Goal: Task Accomplishment & Management: Manage account settings

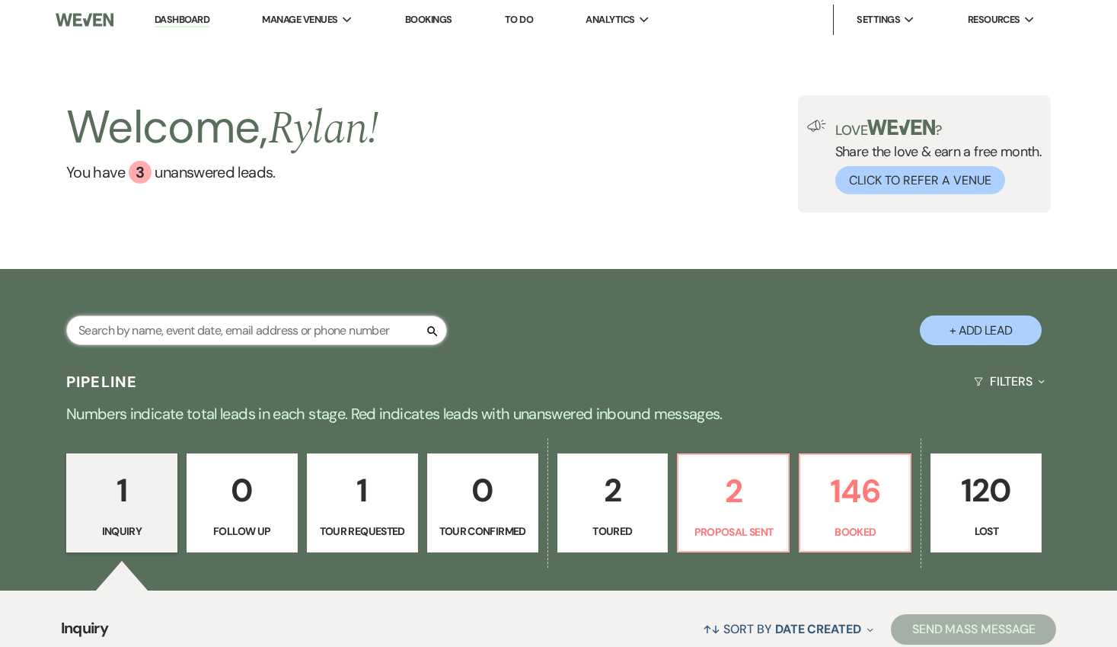
click at [356, 343] on input "text" at bounding box center [256, 330] width 381 height 30
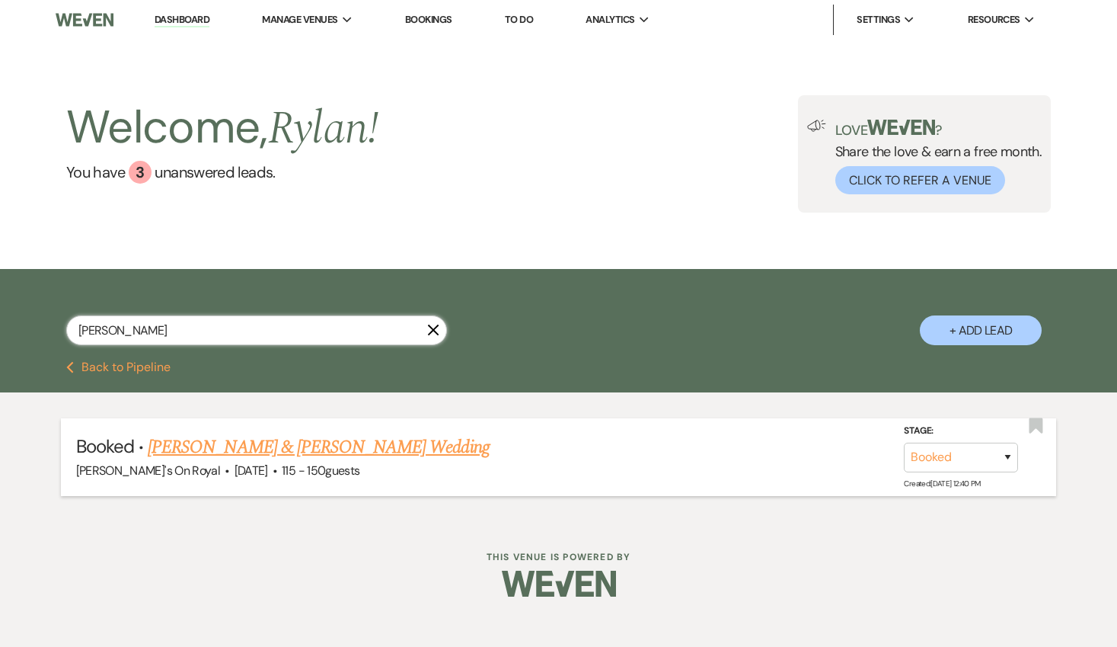
type input "[PERSON_NAME]"
click at [369, 445] on link "[PERSON_NAME] & [PERSON_NAME] Wedding" at bounding box center [318, 446] width 341 height 27
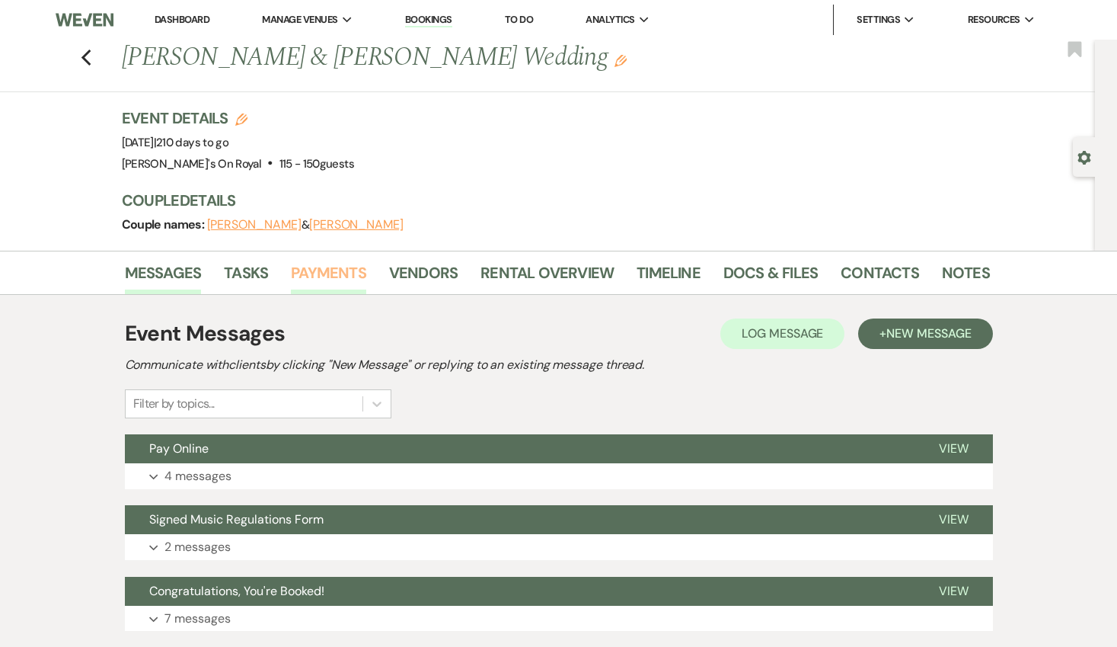
click at [352, 288] on link "Payments" at bounding box center [328, 277] width 75 height 34
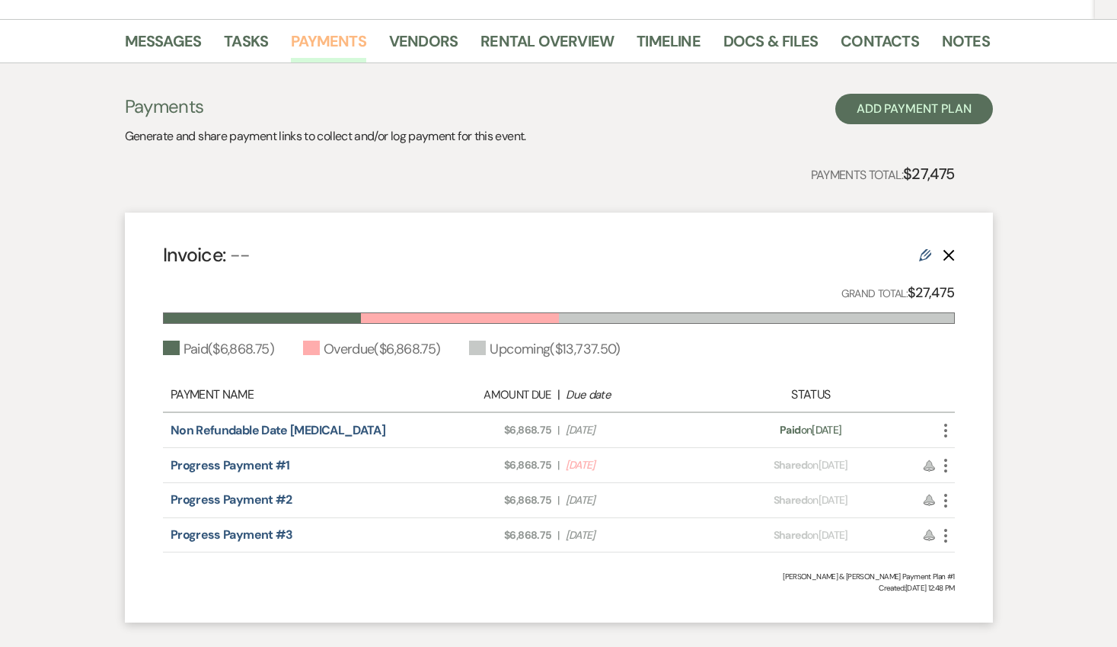
scroll to position [239, 0]
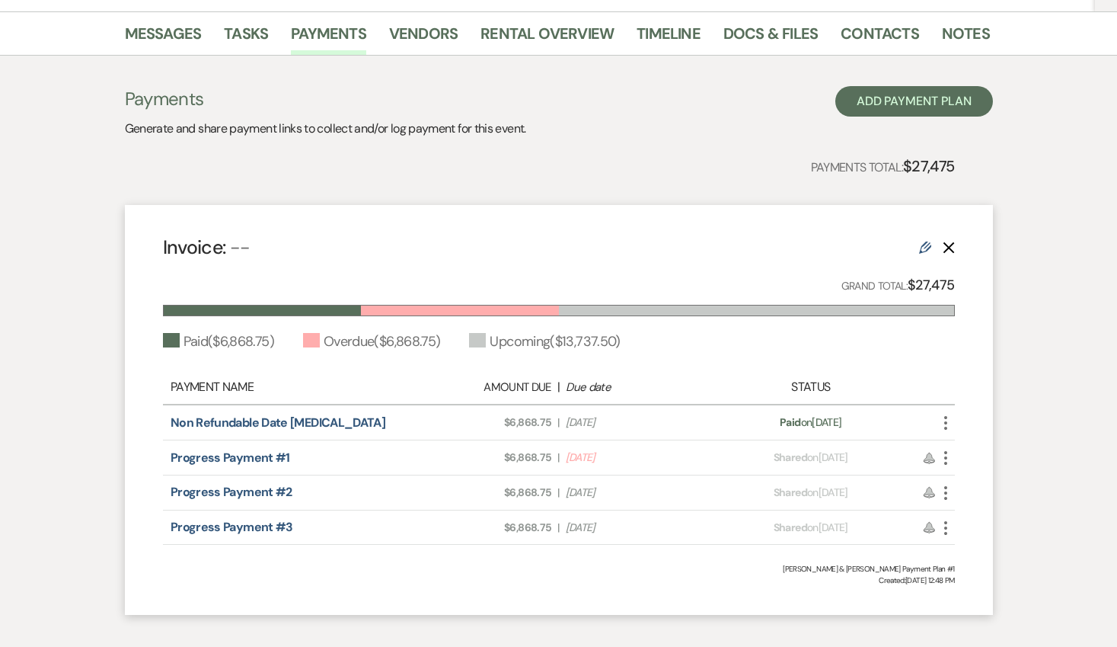
click at [952, 457] on icon "More" at bounding box center [946, 458] width 18 height 18
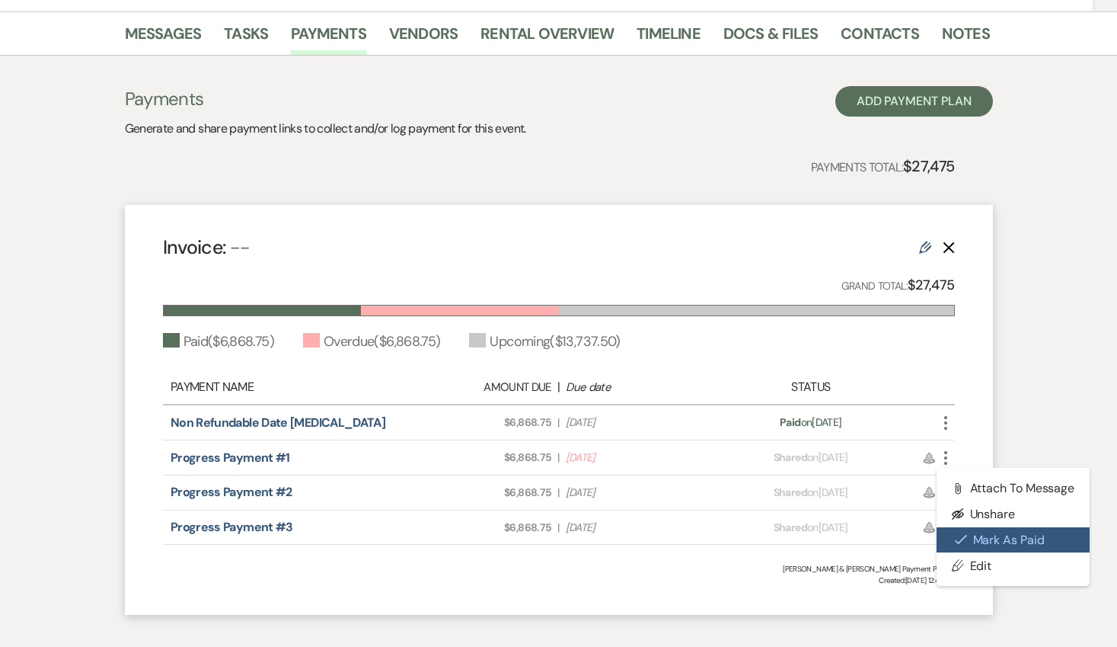
click at [957, 535] on icon "Check Mark" at bounding box center [961, 539] width 12 height 12
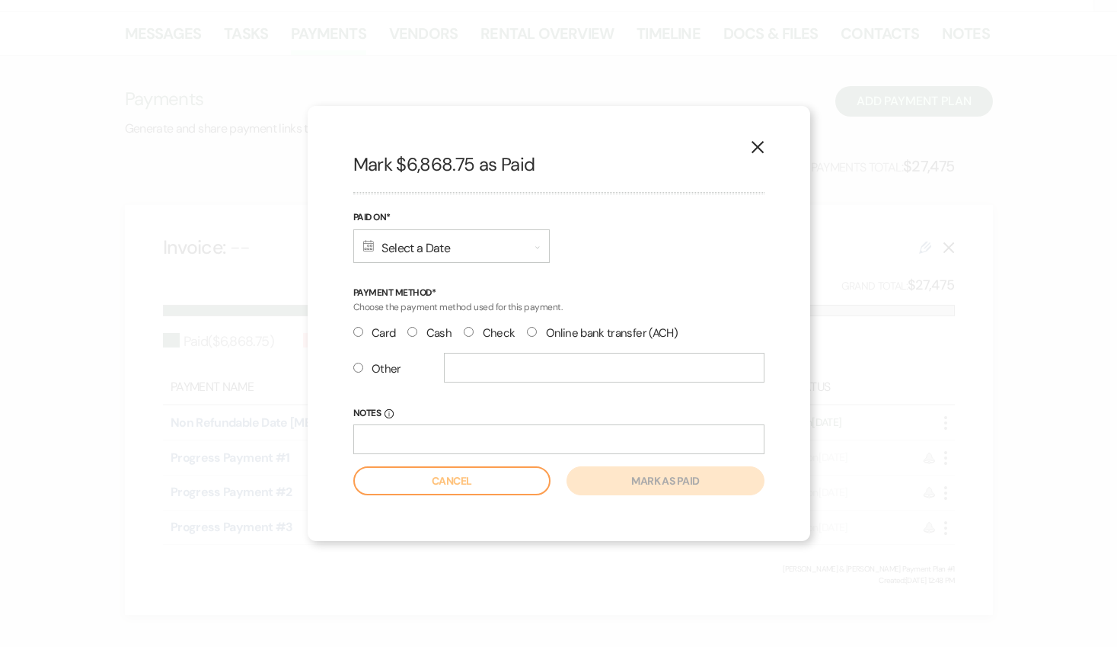
click at [442, 244] on div "Calendar Select a Date Expand" at bounding box center [451, 246] width 197 height 34
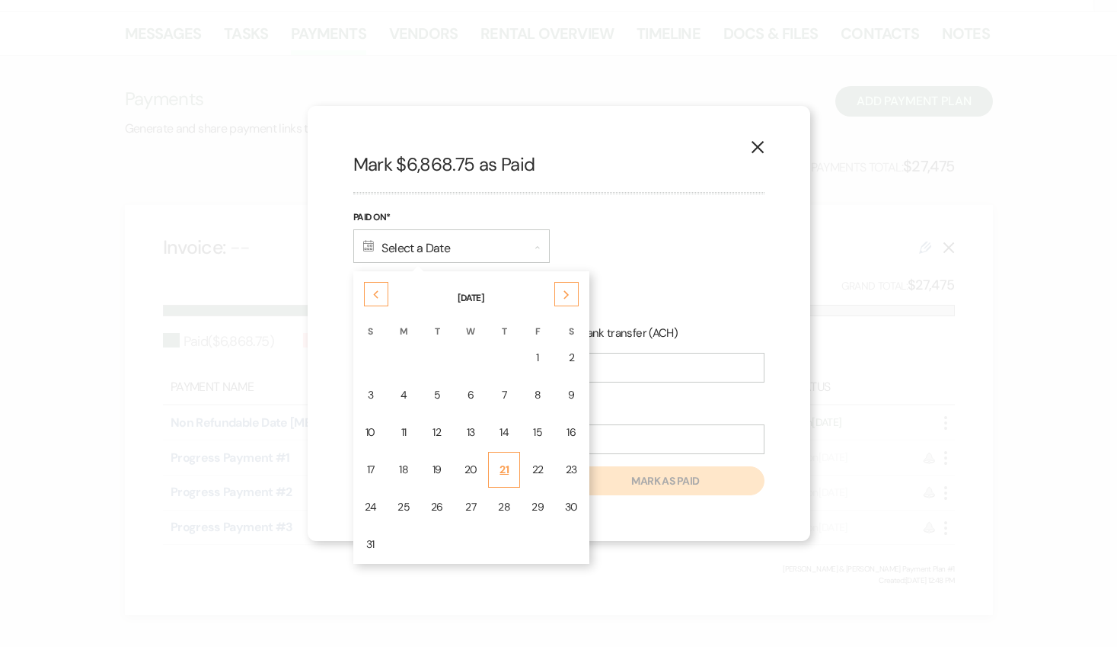
click at [506, 465] on div "21" at bounding box center [504, 470] width 12 height 16
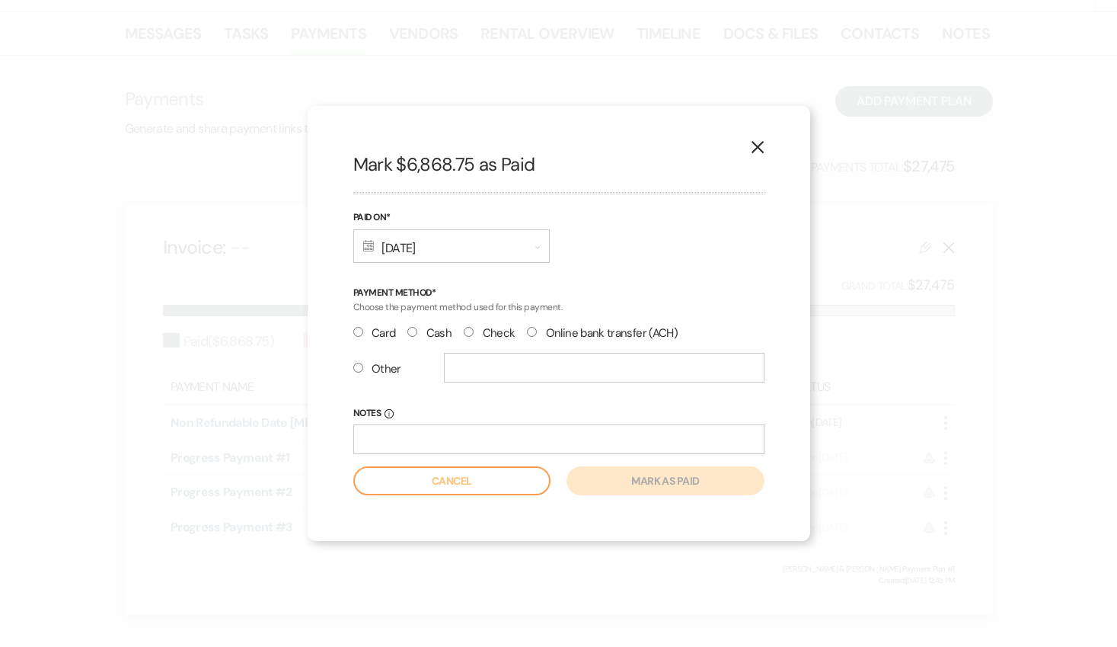
click at [527, 330] on input "Online bank transfer (ACH)" at bounding box center [532, 332] width 10 height 10
radio input "true"
click at [600, 475] on button "Mark as paid" at bounding box center [665, 480] width 197 height 29
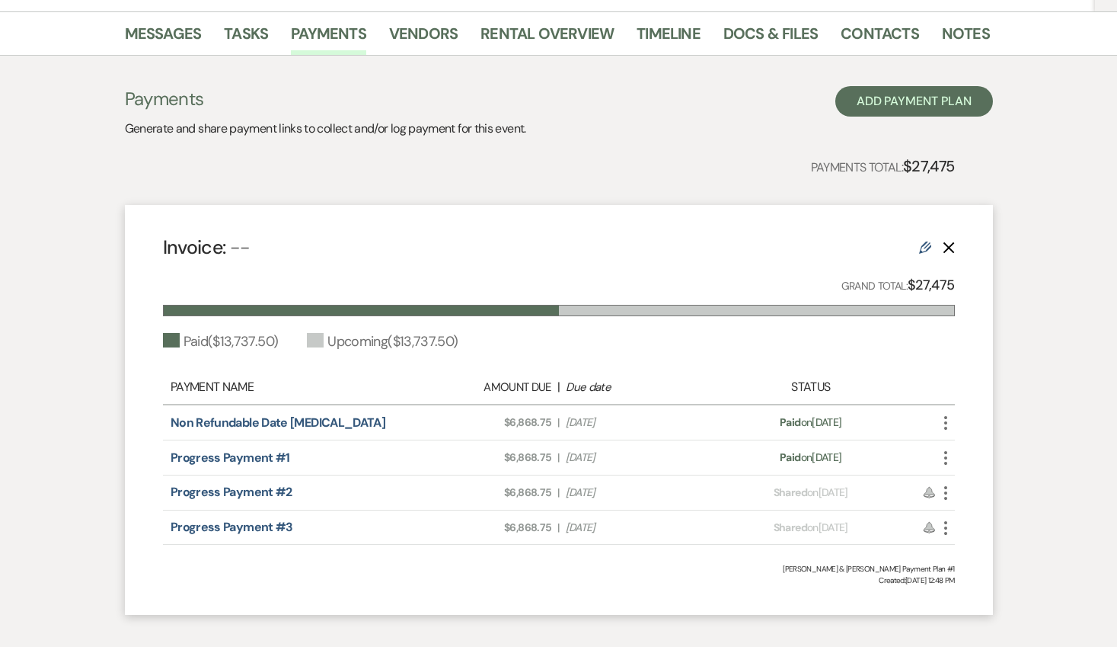
scroll to position [0, 0]
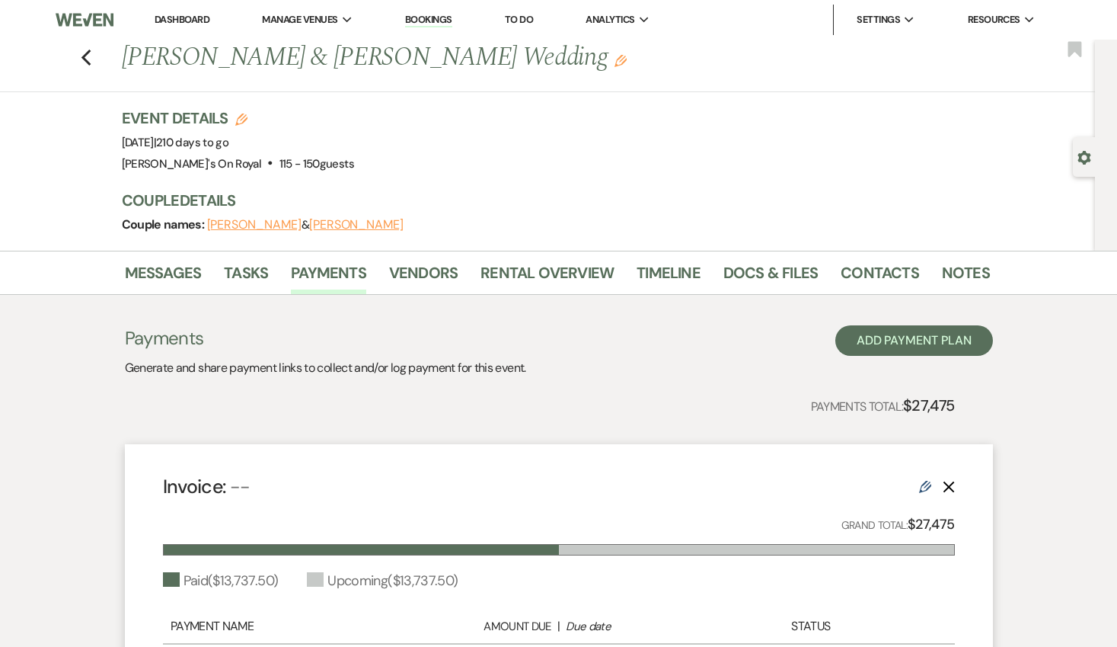
click at [93, 56] on div "Previous [PERSON_NAME] & [PERSON_NAME] Wedding Edit Bookmark" at bounding box center [543, 66] width 1103 height 53
click at [88, 55] on icon "Previous" at bounding box center [86, 58] width 11 height 18
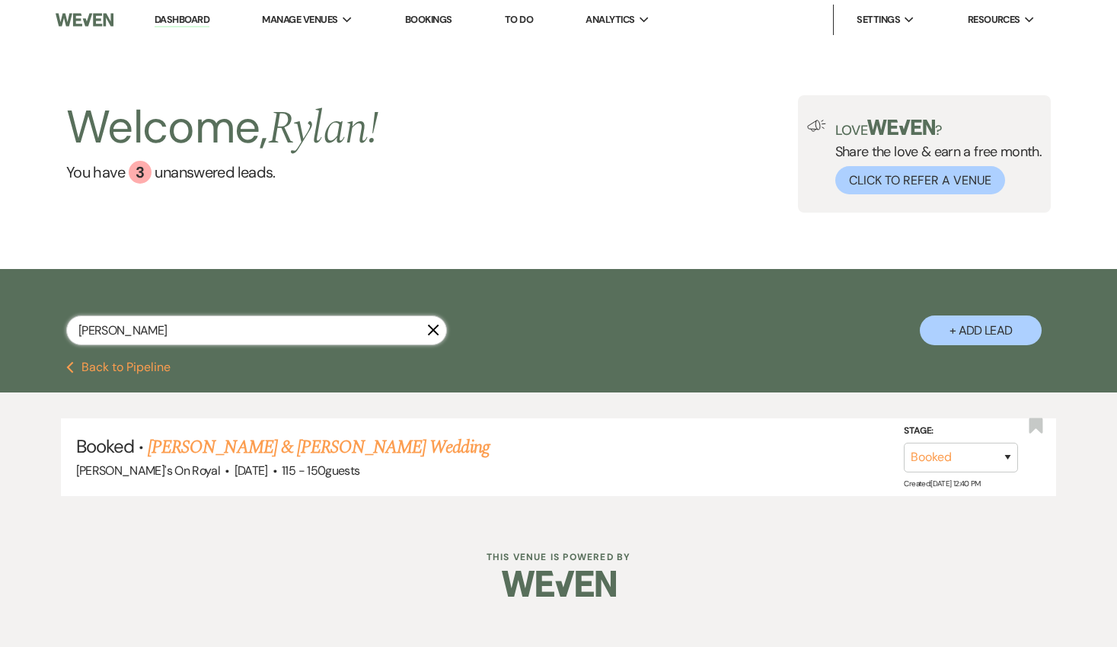
click at [267, 334] on input "[PERSON_NAME]" at bounding box center [256, 330] width 381 height 30
click at [266, 334] on input "[PERSON_NAME]" at bounding box center [256, 330] width 381 height 30
type input "[PERSON_NAME]"
click at [278, 450] on link "[PERSON_NAME] & [PERSON_NAME] Wedding" at bounding box center [318, 446] width 341 height 27
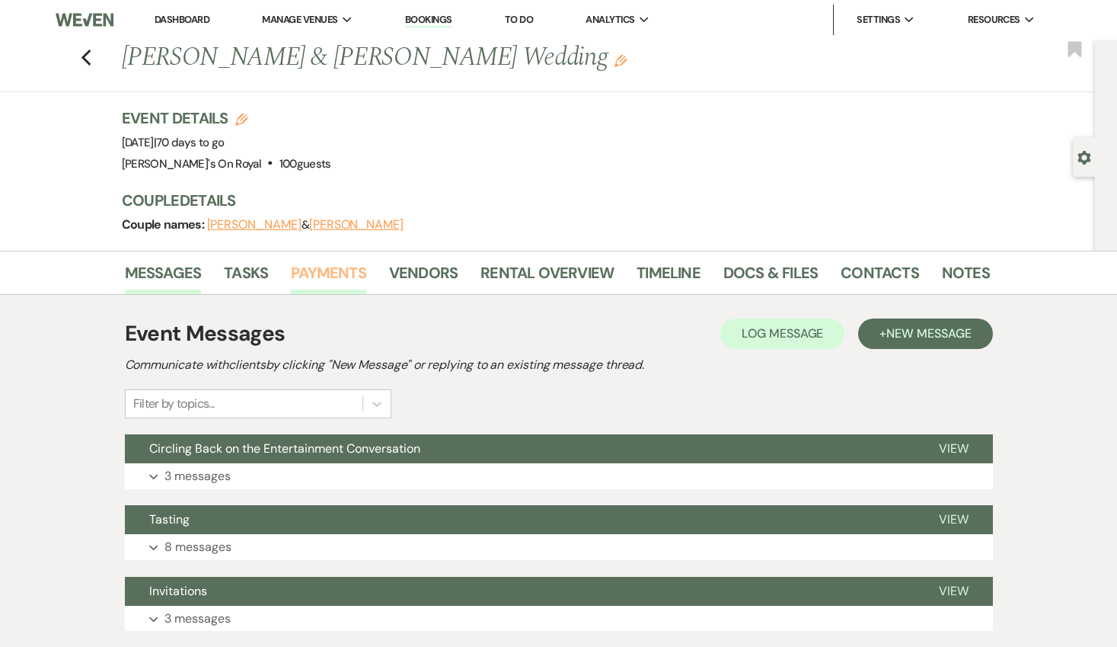
click at [321, 280] on link "Payments" at bounding box center [328, 277] width 75 height 34
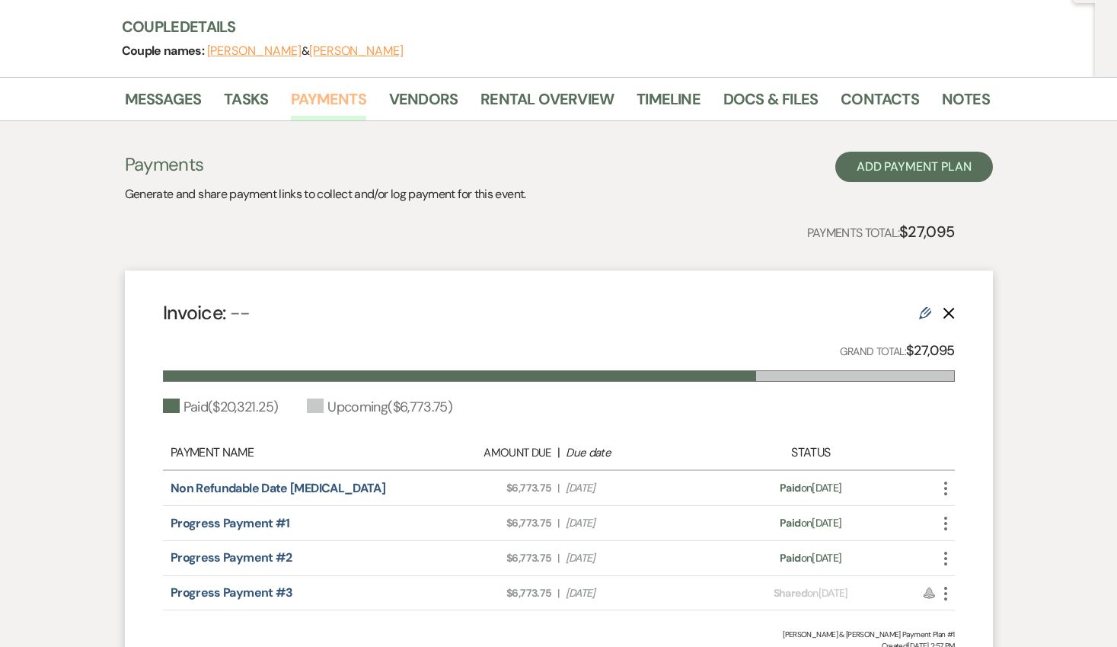
scroll to position [321, 0]
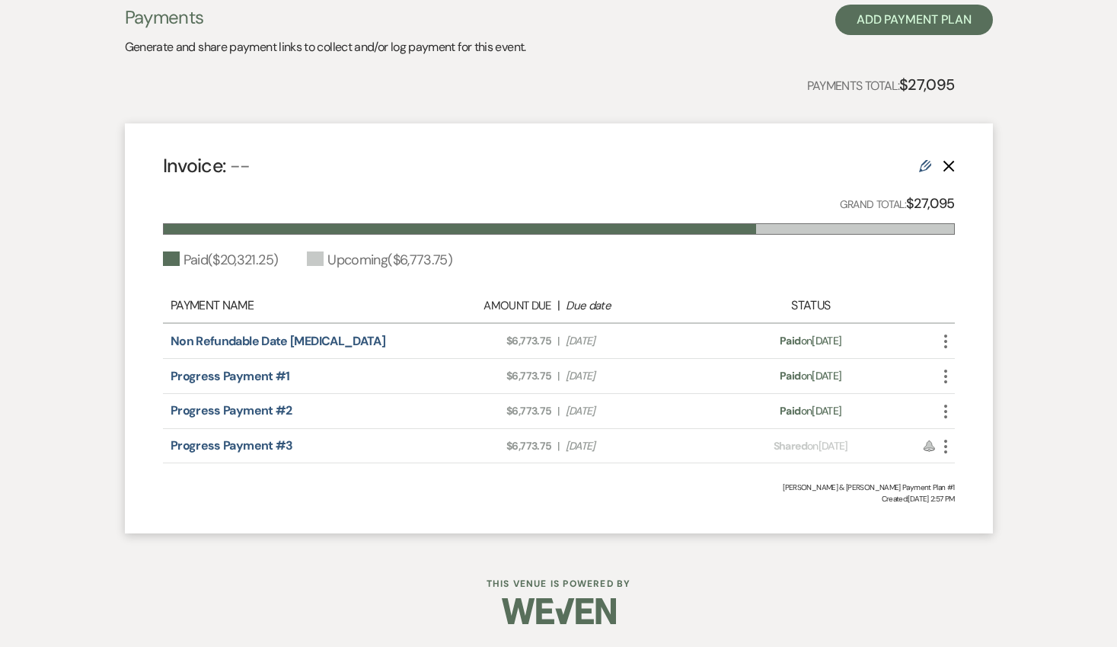
click at [952, 447] on icon "More" at bounding box center [946, 446] width 18 height 18
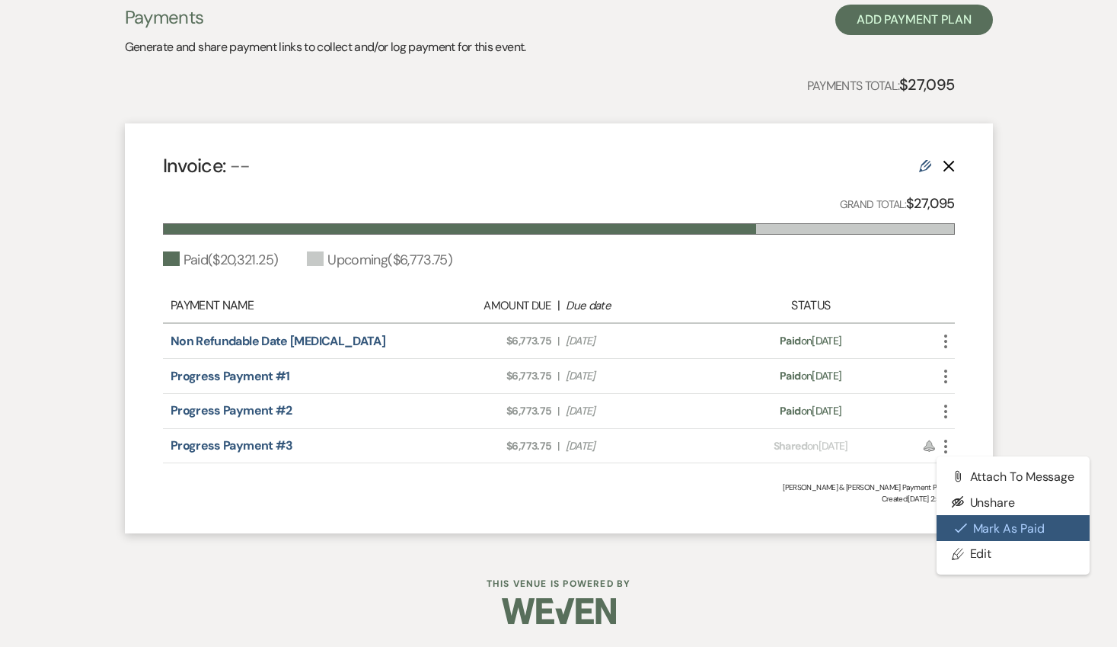
click at [999, 526] on button "Check [PERSON_NAME] [PERSON_NAME] as Paid" at bounding box center [1014, 528] width 154 height 26
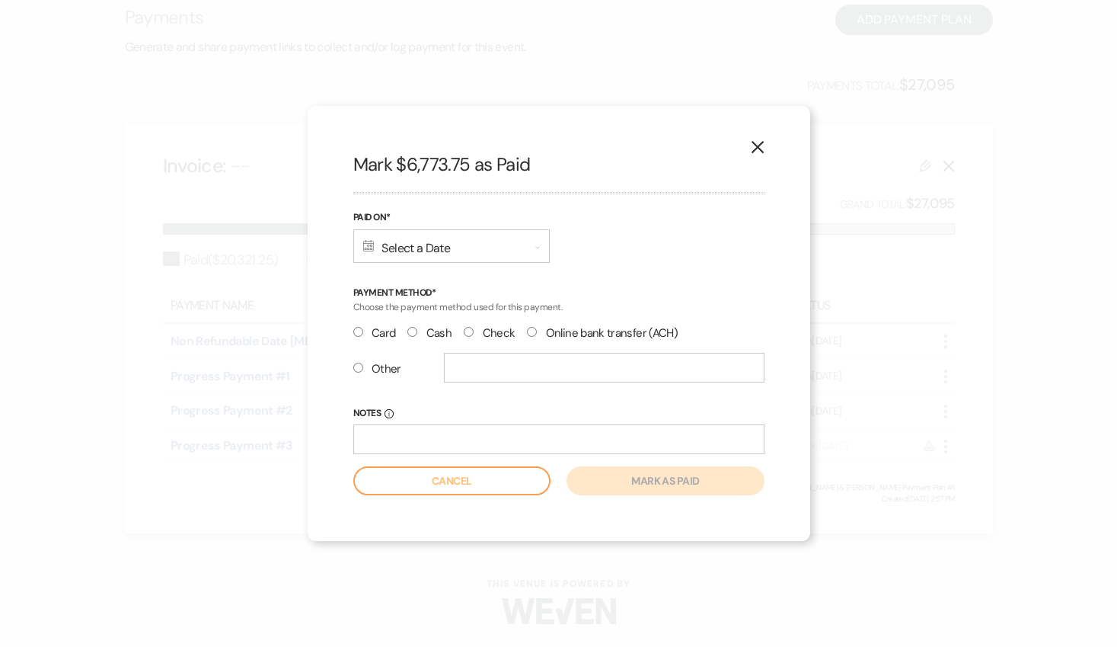
click at [463, 244] on div "Calendar Select a Date Expand" at bounding box center [451, 246] width 197 height 34
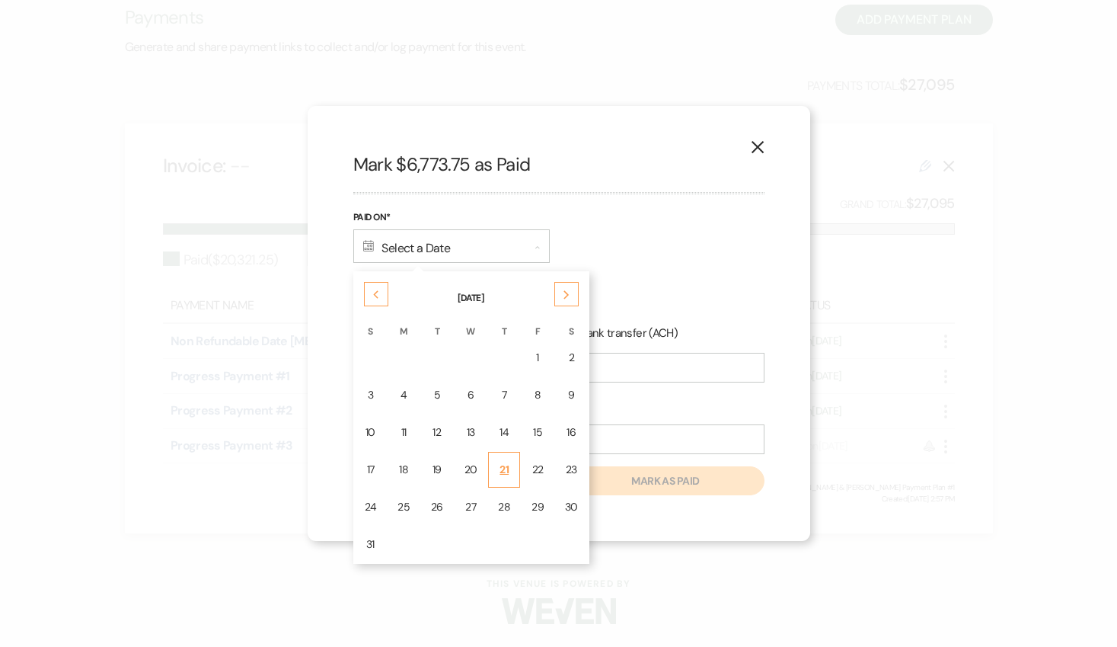
click at [498, 465] on div "21" at bounding box center [504, 470] width 12 height 16
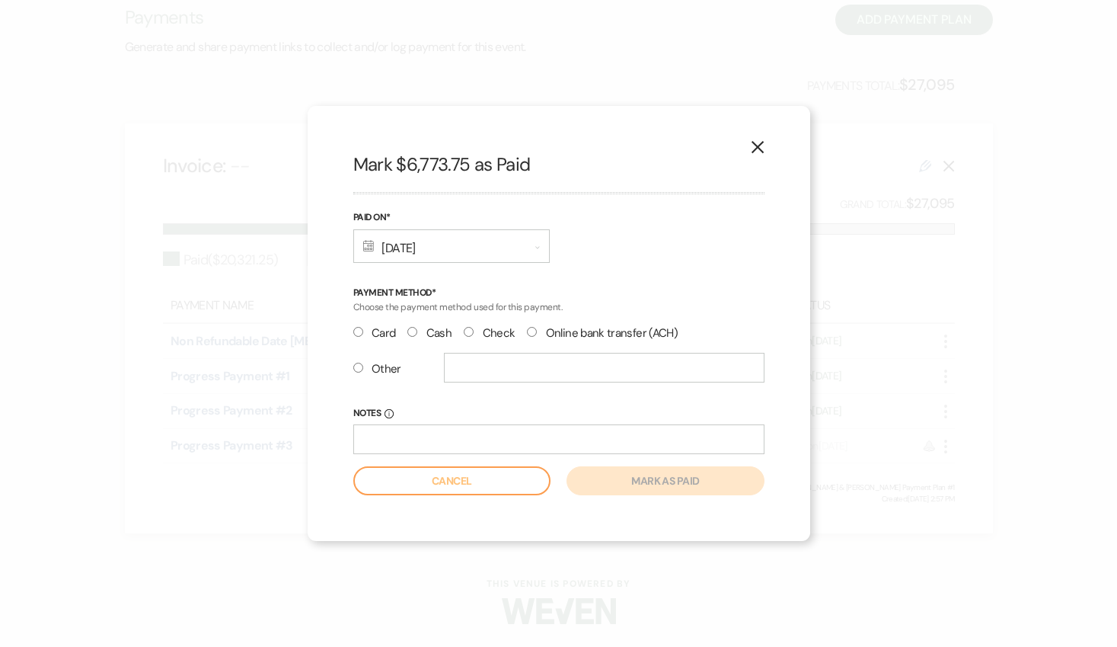
click at [534, 331] on input "Online bank transfer (ACH)" at bounding box center [532, 332] width 10 height 10
radio input "true"
click at [658, 478] on button "Mark as paid" at bounding box center [665, 480] width 197 height 29
